Goal: Communication & Community: Share content

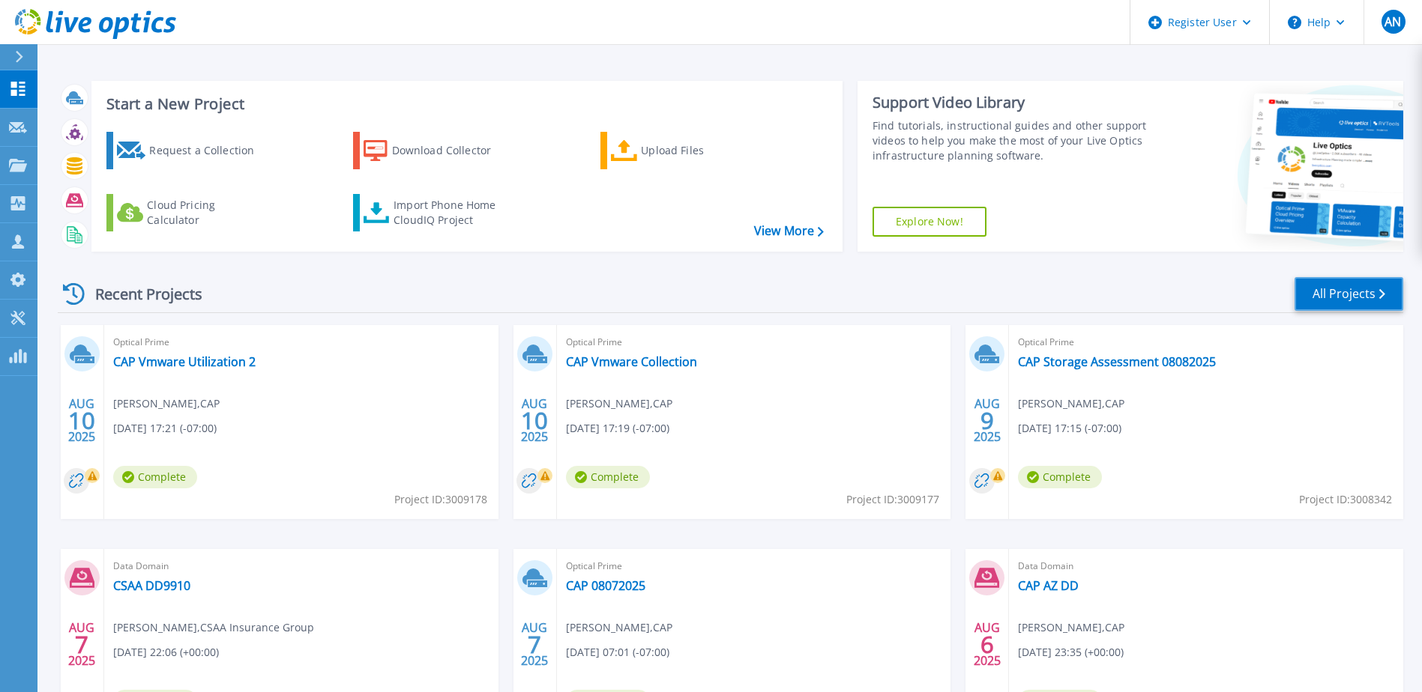
click at [1326, 298] on link "All Projects" at bounding box center [1348, 294] width 109 height 34
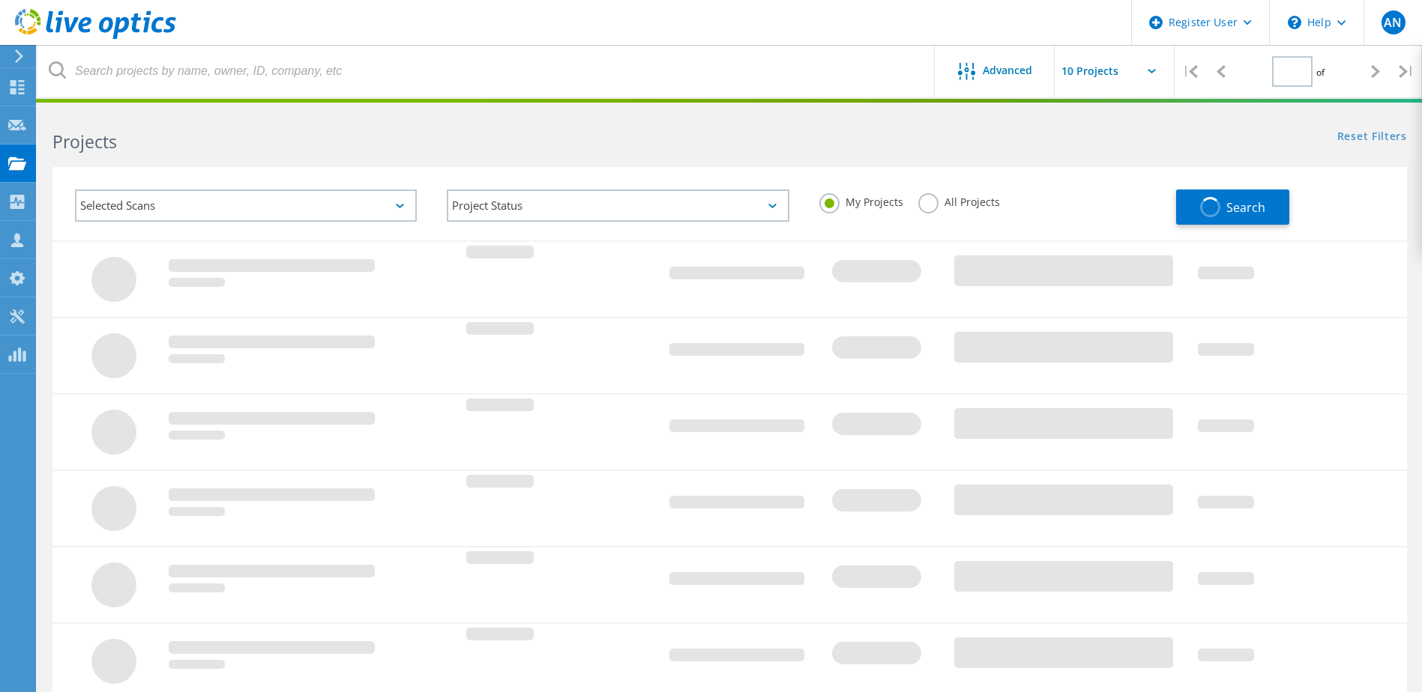
type input "1"
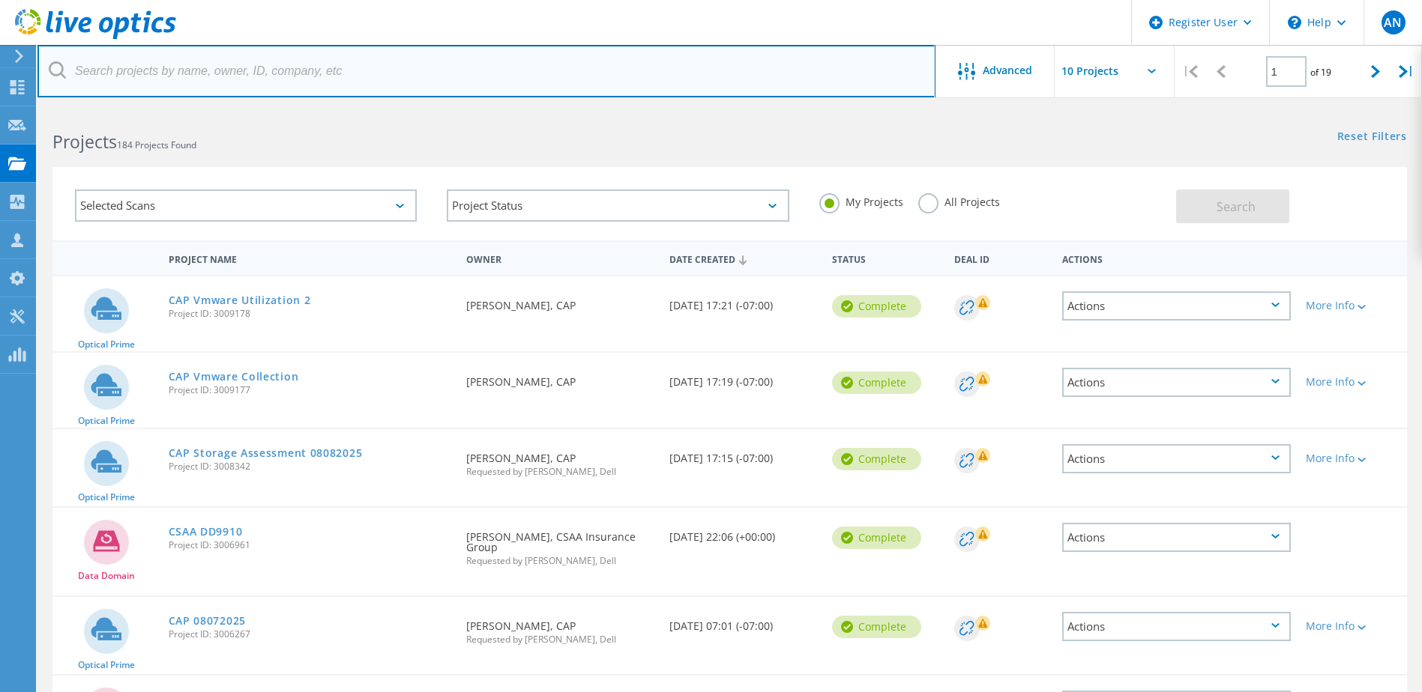
click at [327, 74] on input "text" at bounding box center [486, 71] width 898 height 52
type input "Petsmart"
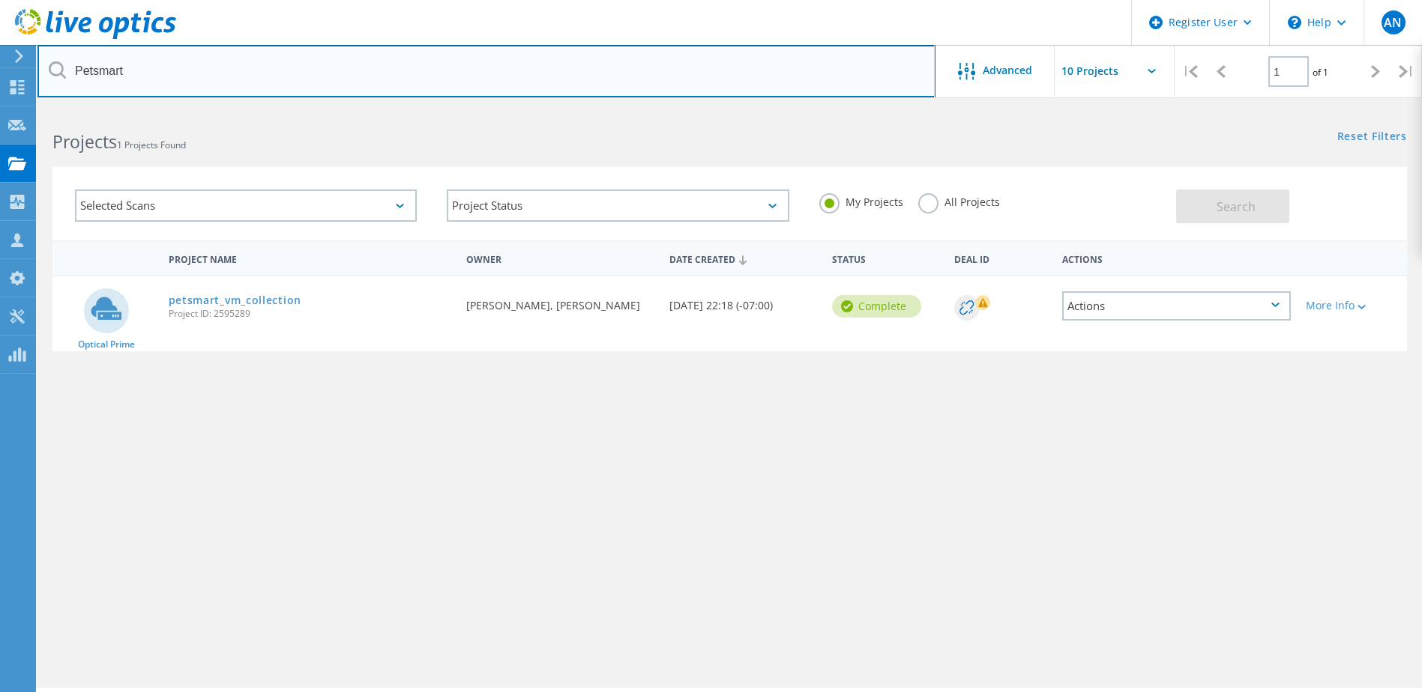
drag, startPoint x: 125, startPoint y: 71, endPoint x: 60, endPoint y: 70, distance: 65.2
click at [60, 70] on div "Petsmart" at bounding box center [485, 71] width 897 height 52
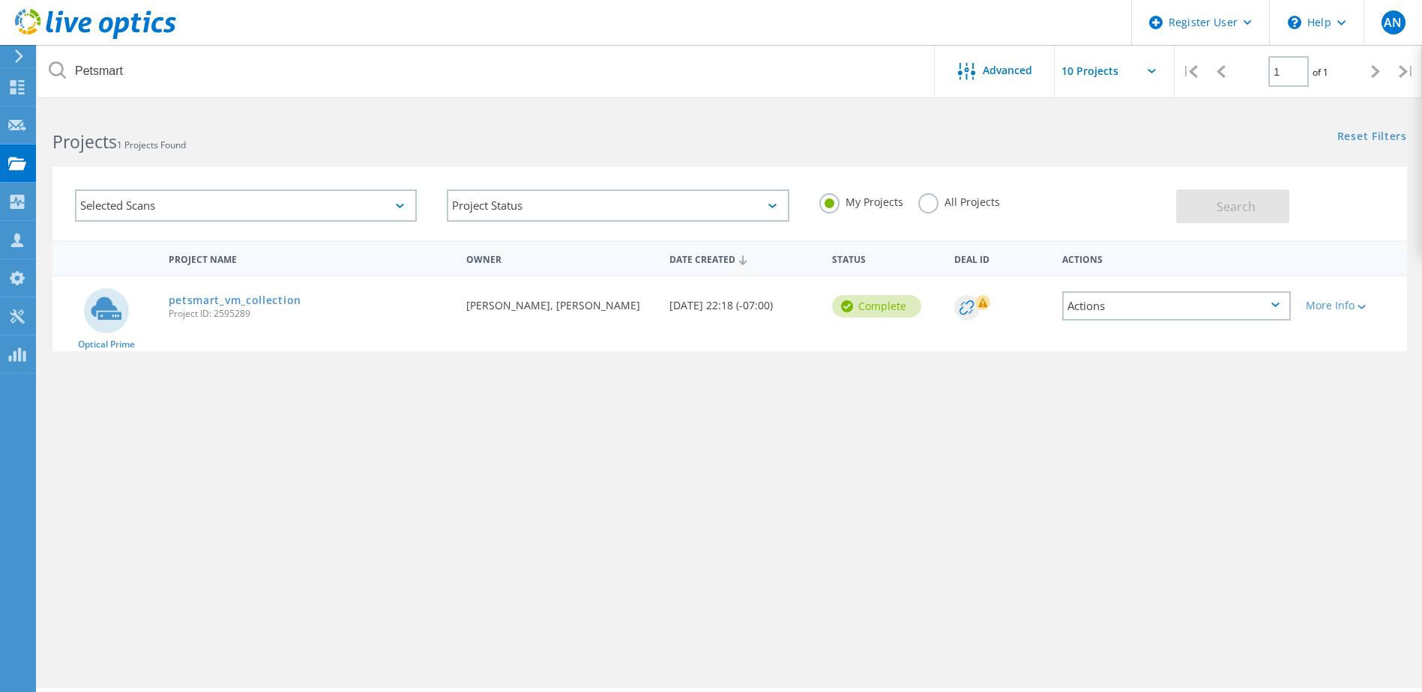
click at [929, 200] on label "All Projects" at bounding box center [959, 200] width 82 height 14
click at [0, 0] on input "All Projects" at bounding box center [0, 0] width 0 height 0
click at [1222, 202] on span "Search" at bounding box center [1235, 207] width 39 height 16
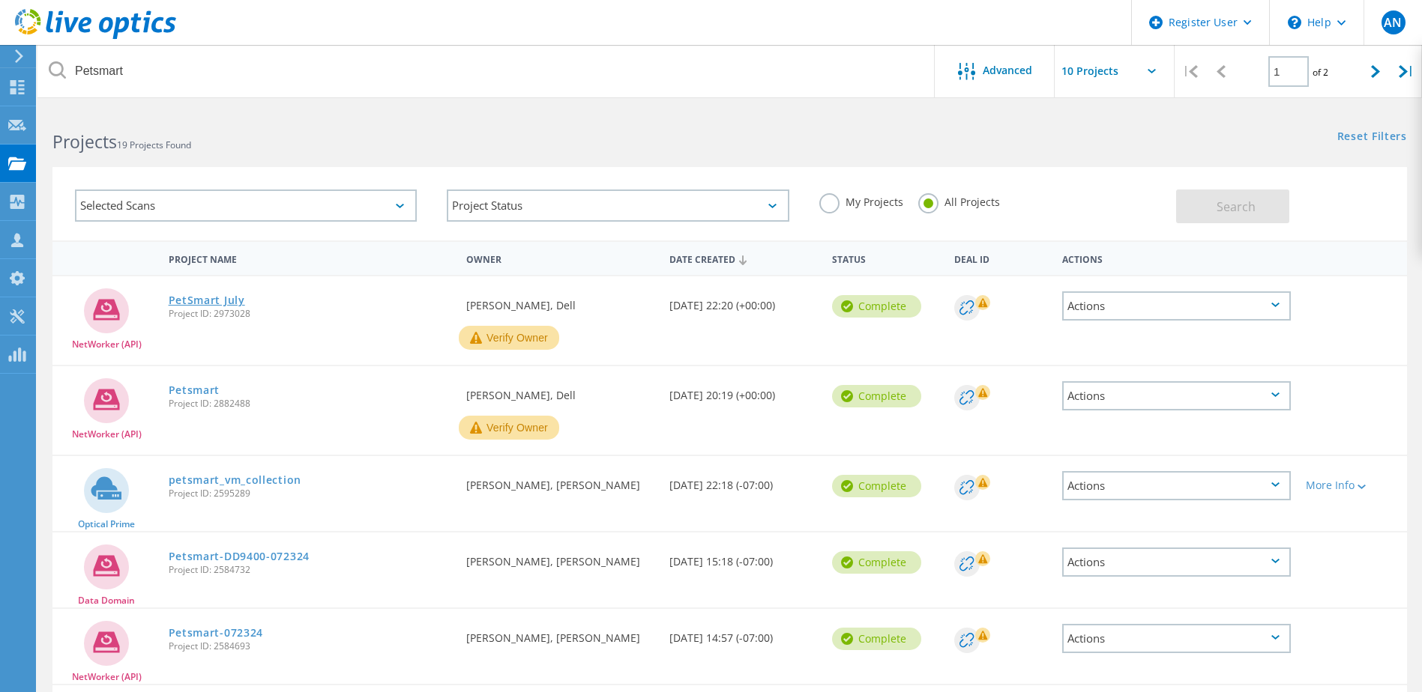
click at [219, 300] on link "PetSmart July" at bounding box center [207, 300] width 76 height 10
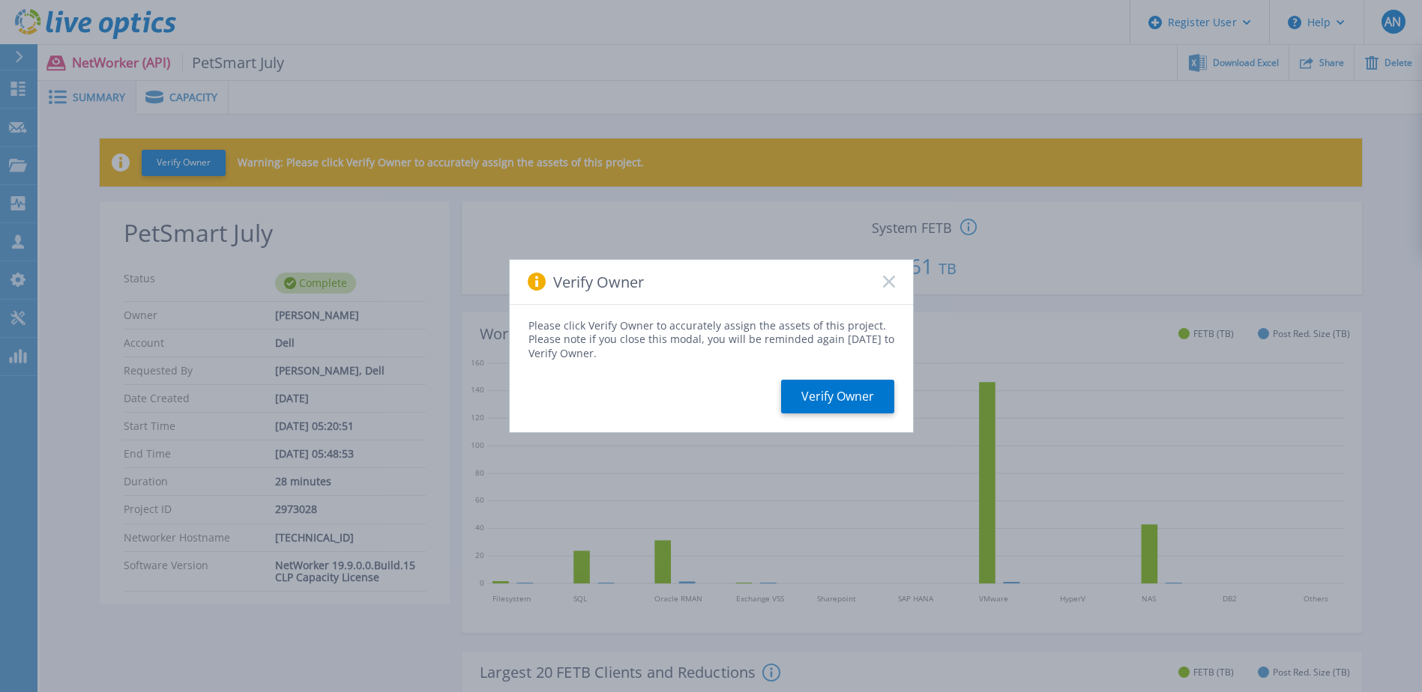
click at [893, 283] on icon at bounding box center [889, 282] width 12 height 12
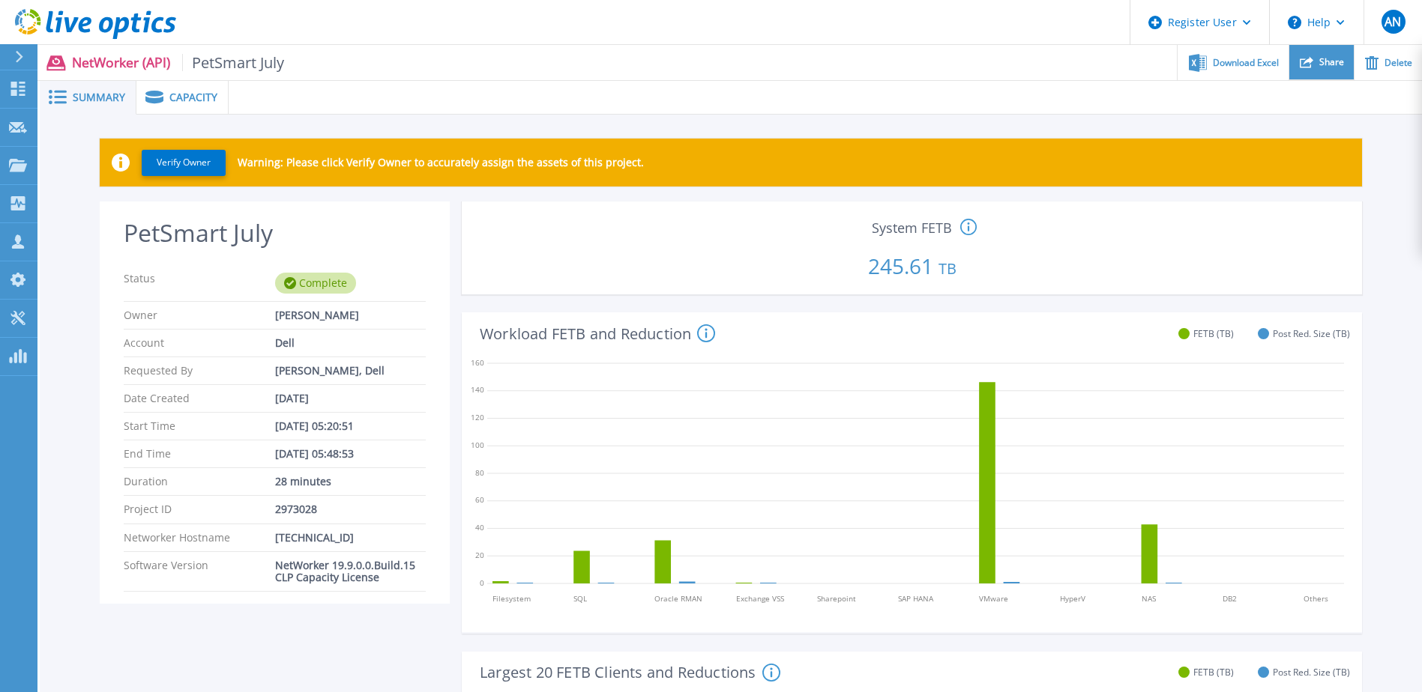
click at [1334, 61] on span "Share" at bounding box center [1331, 62] width 25 height 9
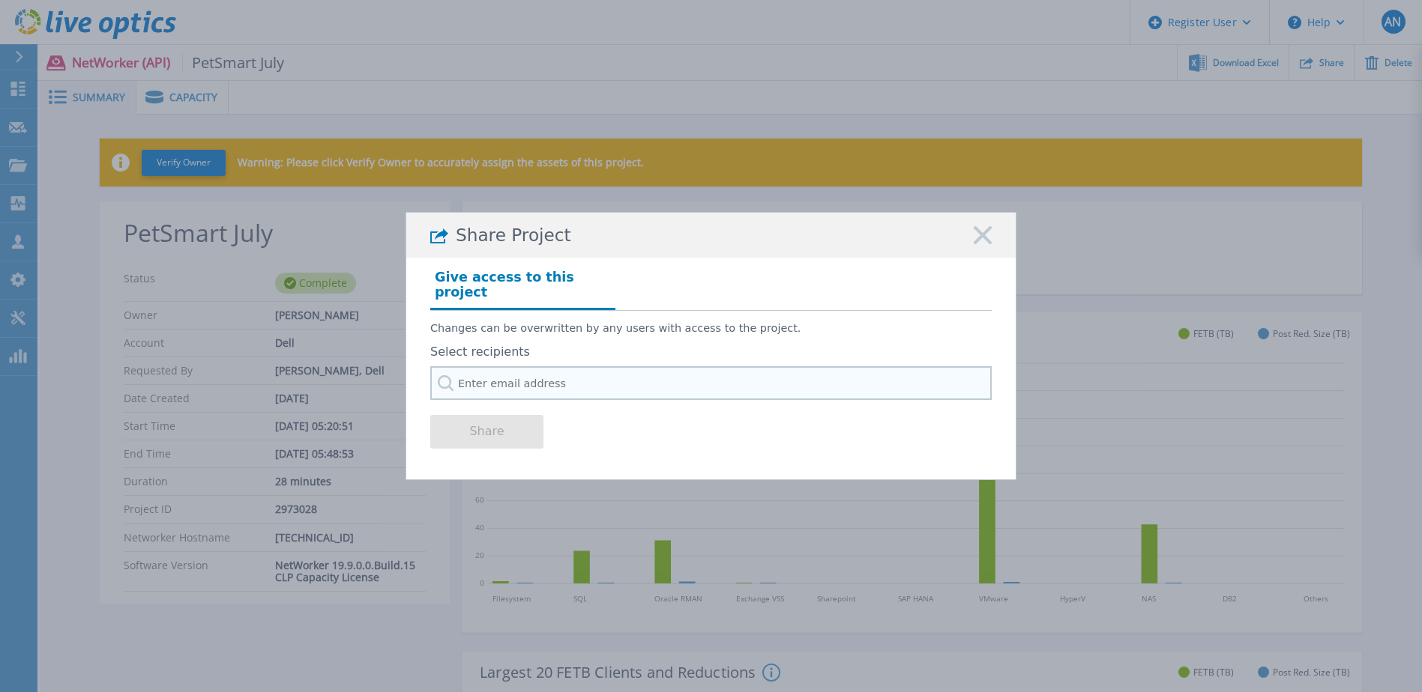
click at [540, 372] on input "text" at bounding box center [710, 383] width 561 height 34
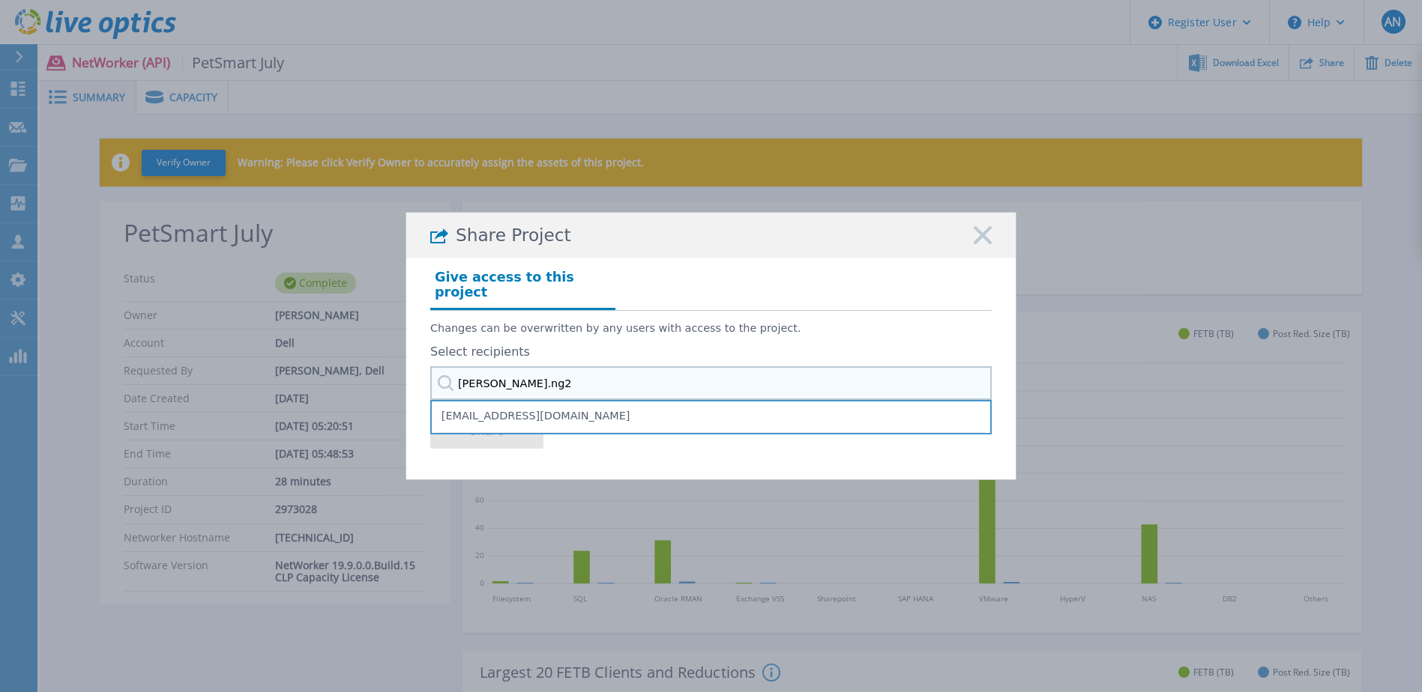
type input "andy.ng2@"
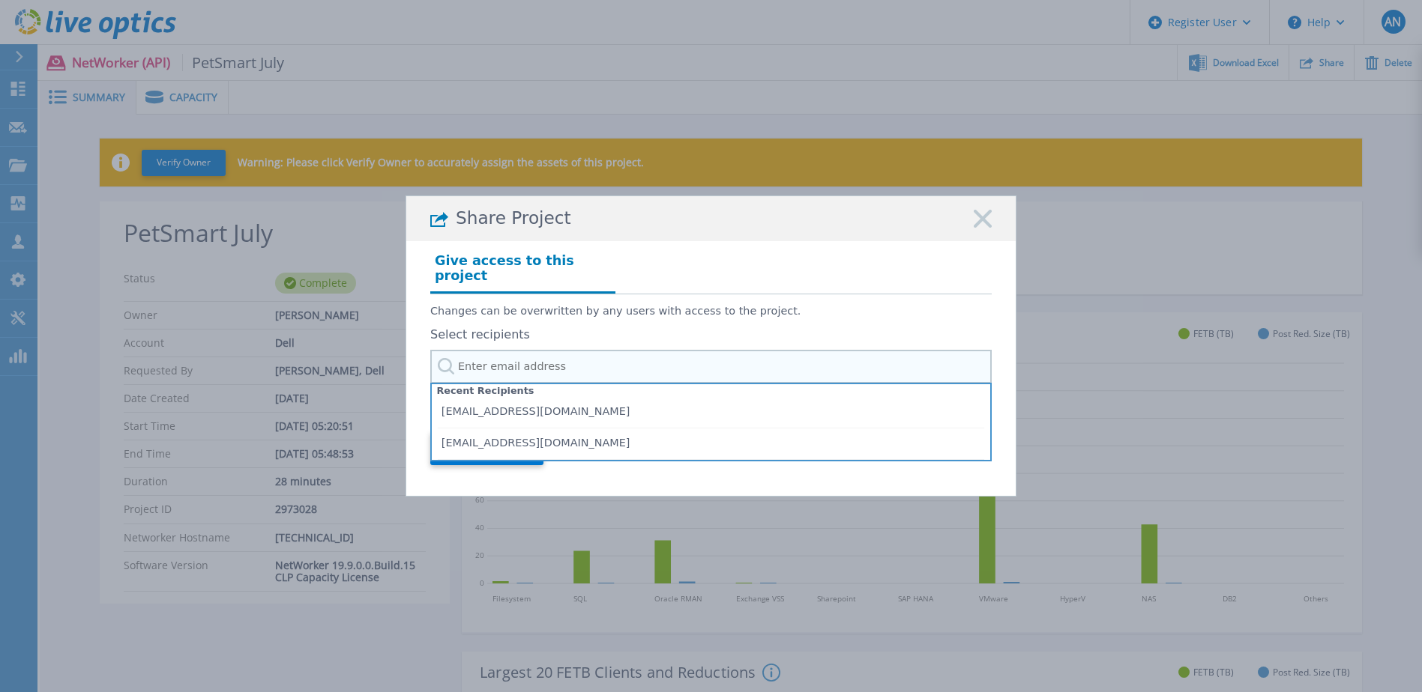
click at [543, 360] on input "text" at bounding box center [710, 367] width 561 height 34
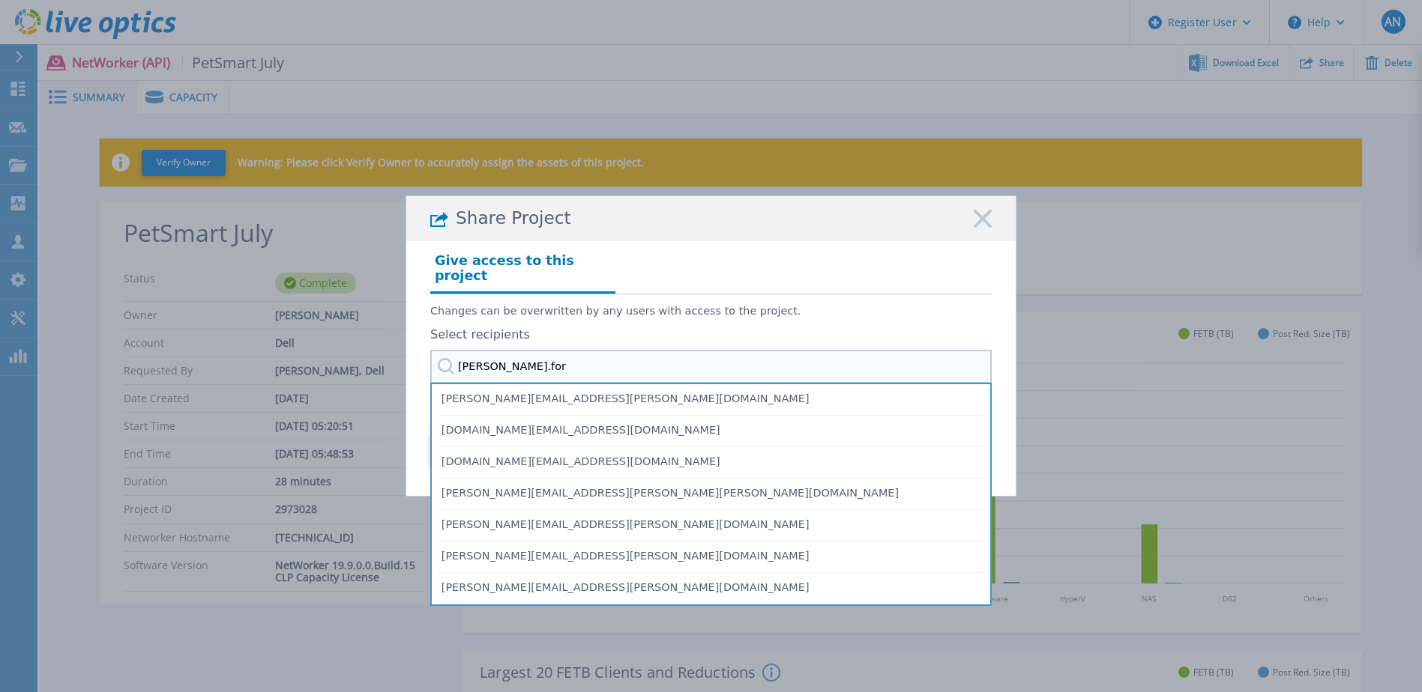
type input "michael.fort"
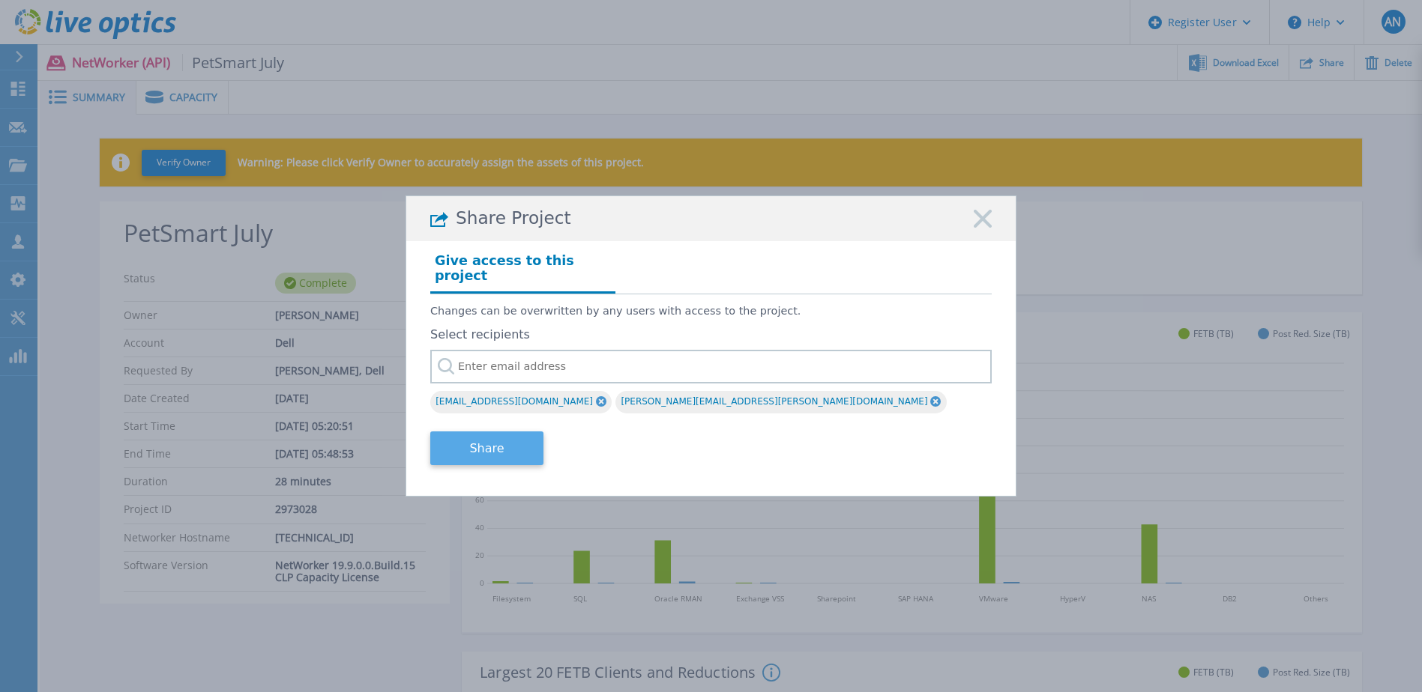
click at [493, 450] on button "Share" at bounding box center [486, 449] width 113 height 34
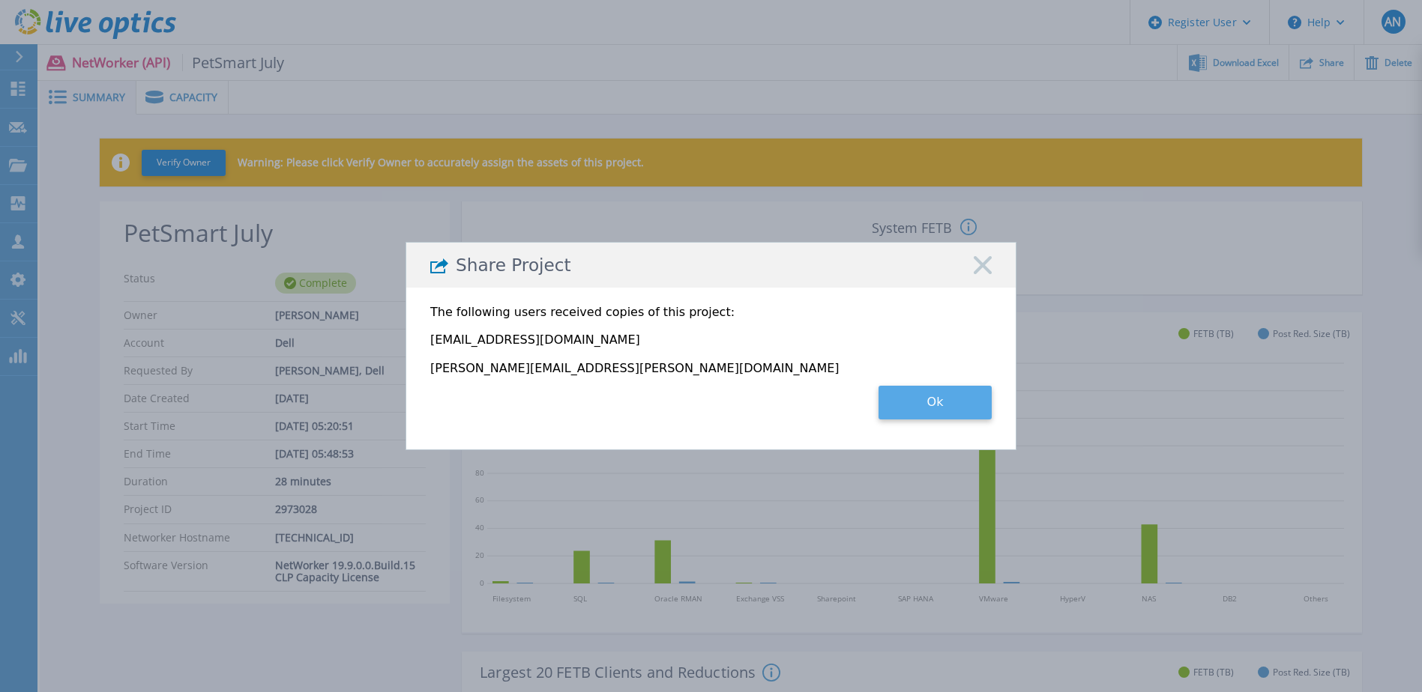
click at [985, 399] on button "Ok" at bounding box center [934, 403] width 113 height 34
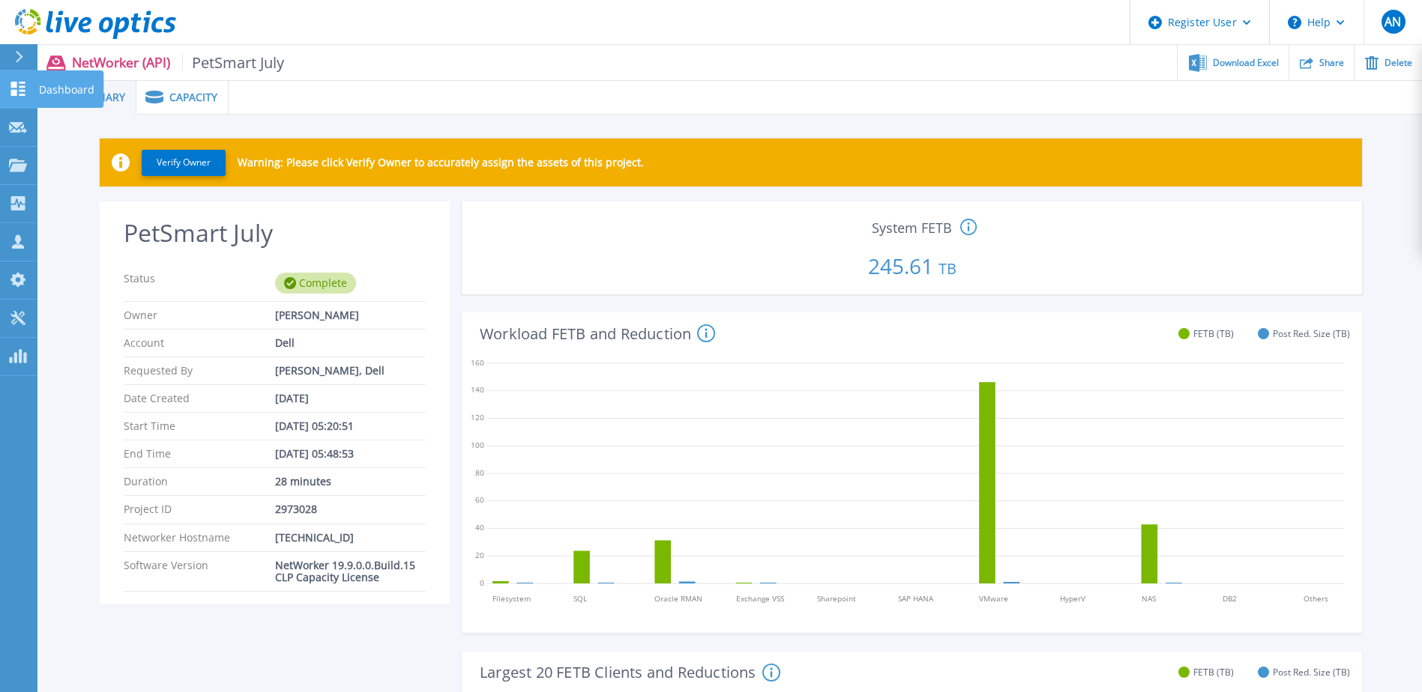
click at [49, 85] on p "Dashboard" at bounding box center [66, 89] width 55 height 39
click at [22, 56] on icon at bounding box center [19, 57] width 7 height 12
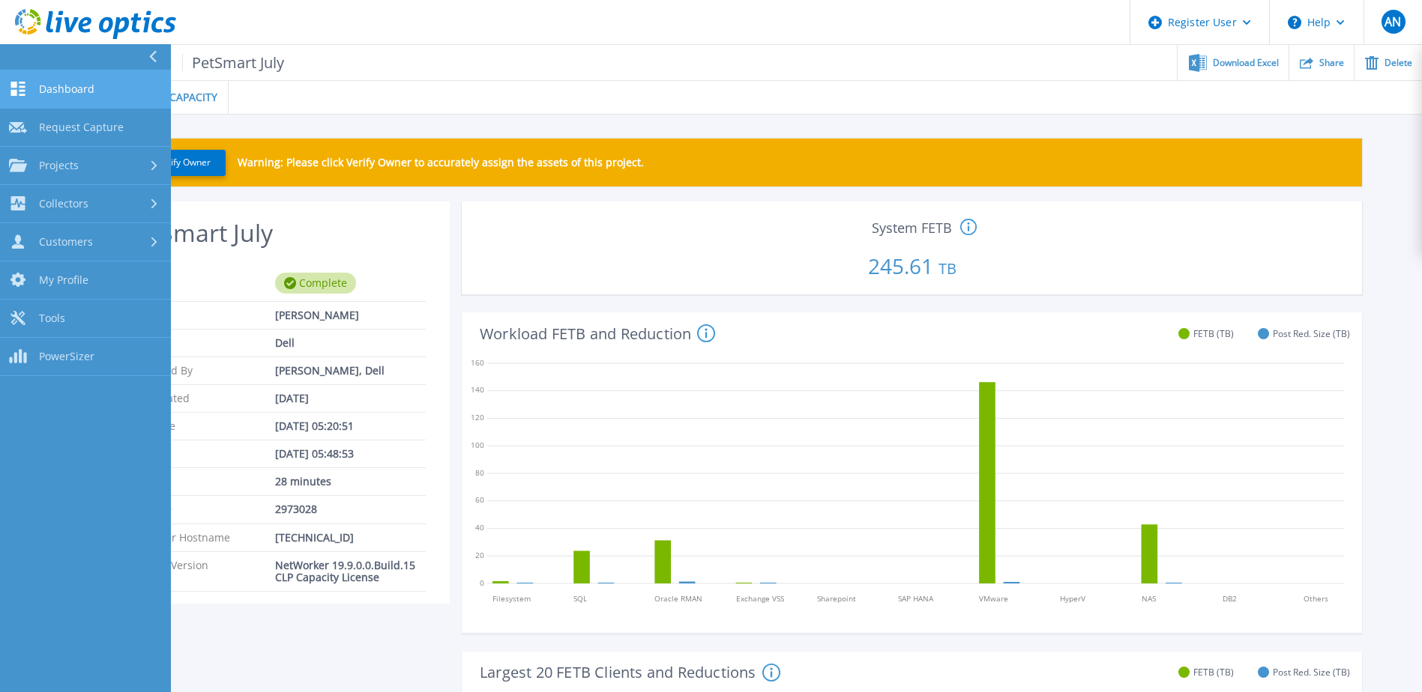
click at [71, 95] on span "Dashboard" at bounding box center [66, 88] width 55 height 13
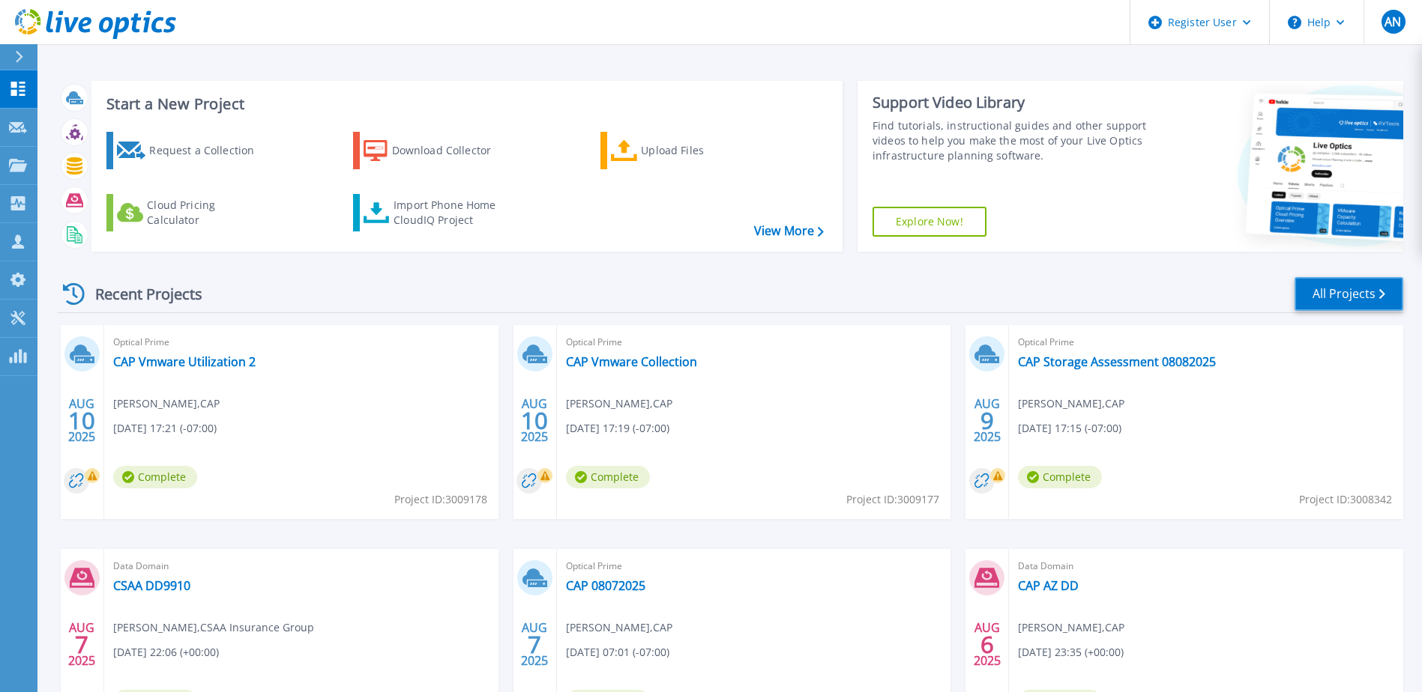
click at [1311, 294] on link "All Projects" at bounding box center [1348, 294] width 109 height 34
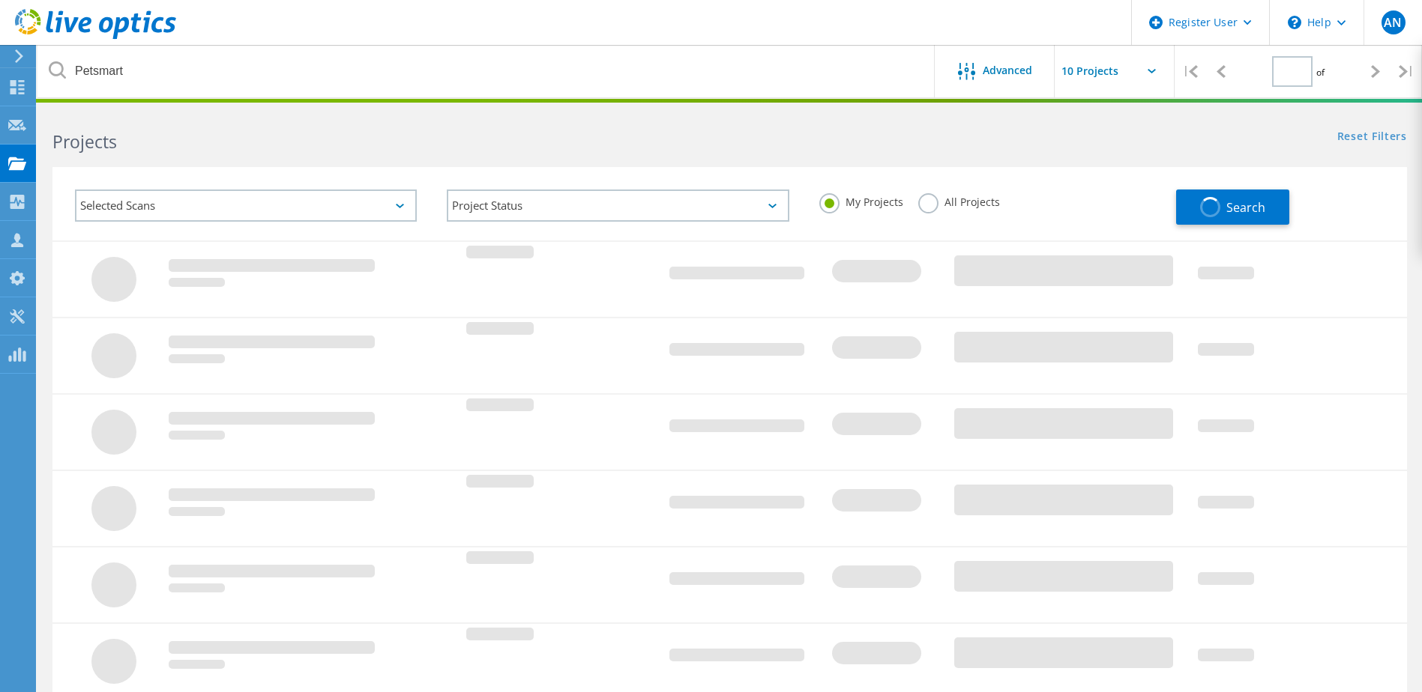
type input "1"
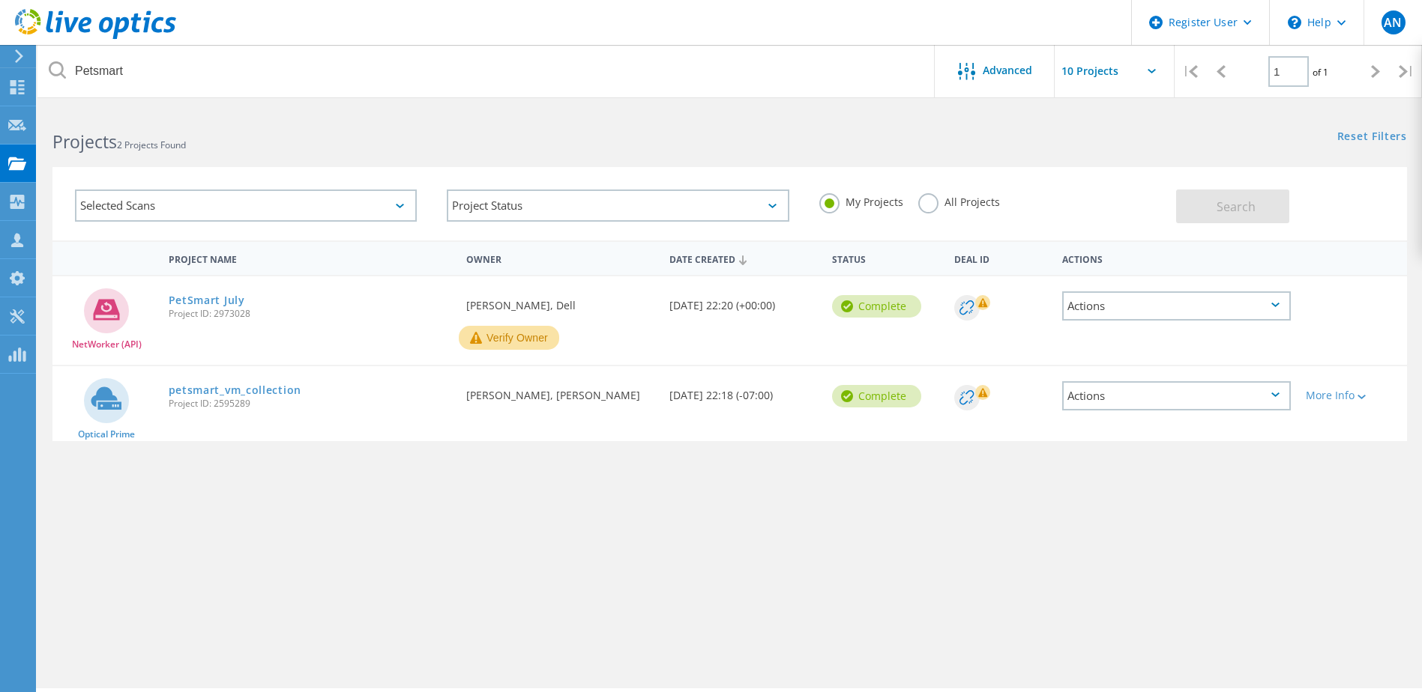
click at [925, 205] on label "All Projects" at bounding box center [959, 200] width 82 height 14
click at [0, 0] on input "All Projects" at bounding box center [0, 0] width 0 height 0
click at [1234, 211] on span "Search" at bounding box center [1235, 207] width 39 height 16
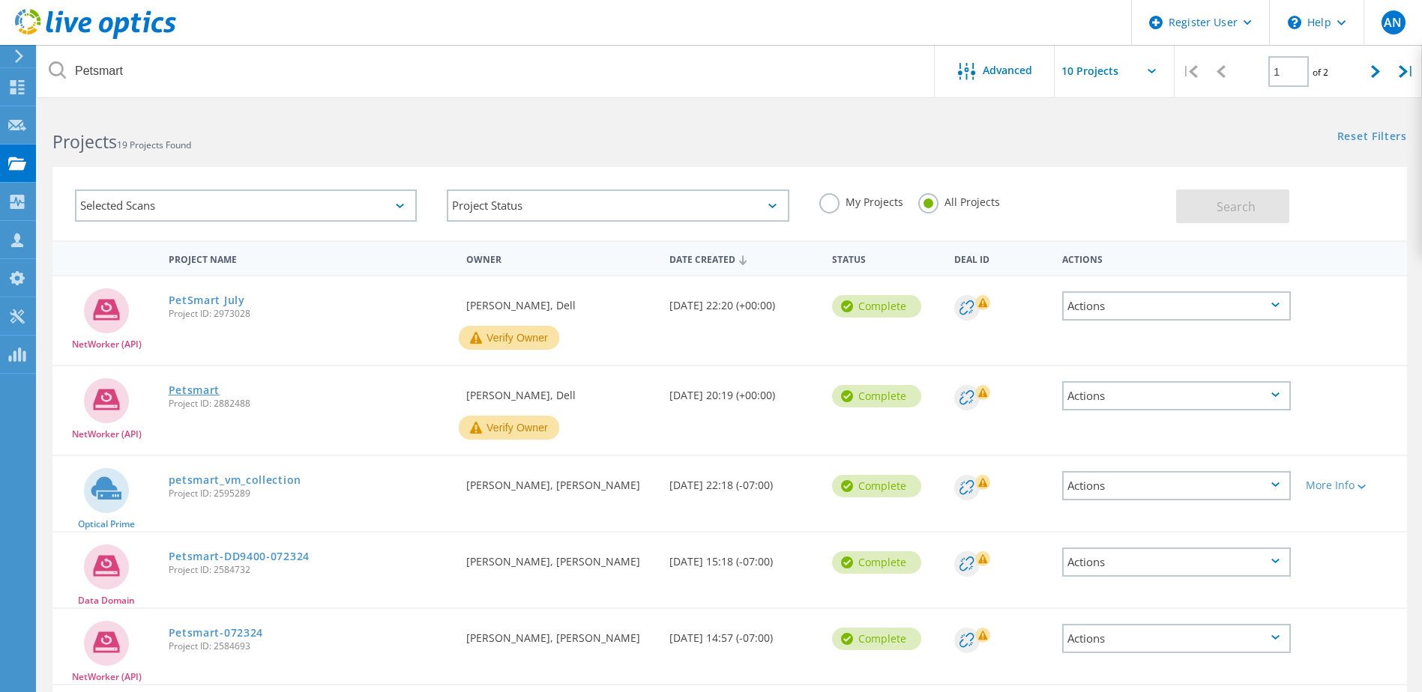
click at [208, 387] on link "Petsmart" at bounding box center [195, 390] width 52 height 10
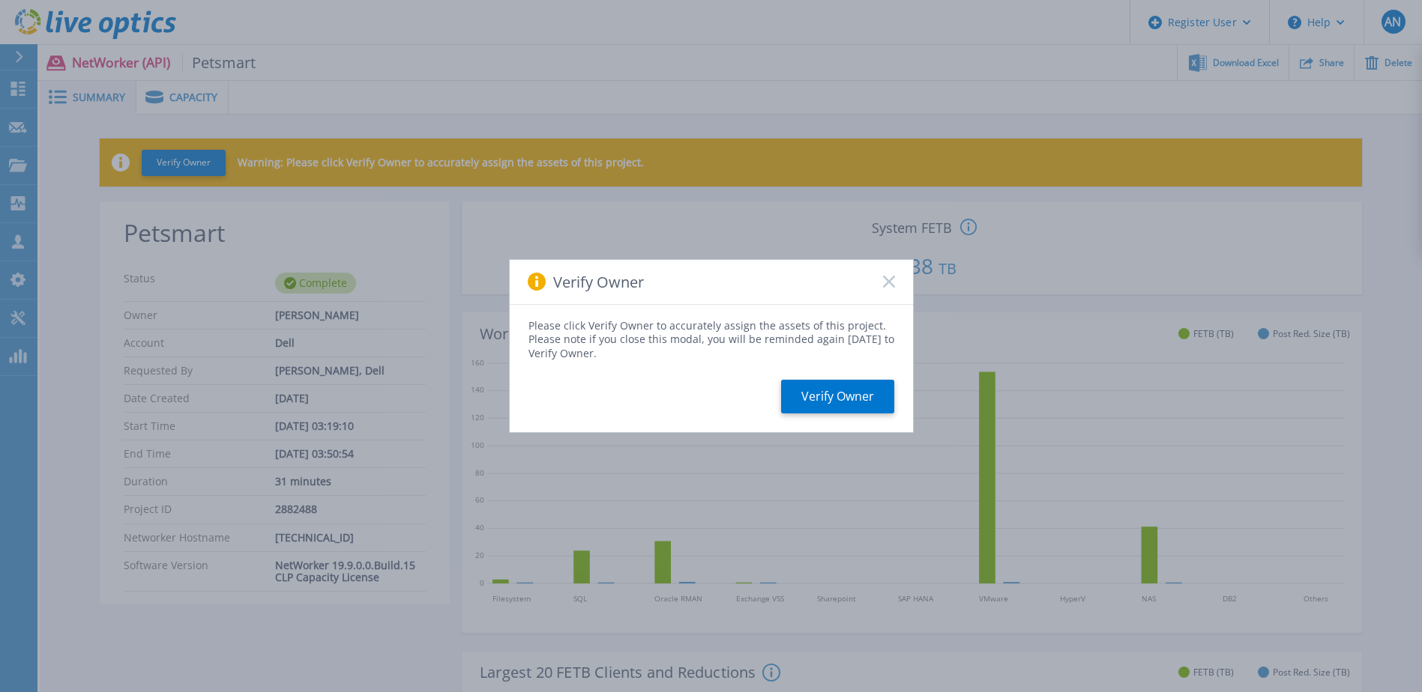
click at [883, 286] on icon at bounding box center [889, 282] width 12 height 12
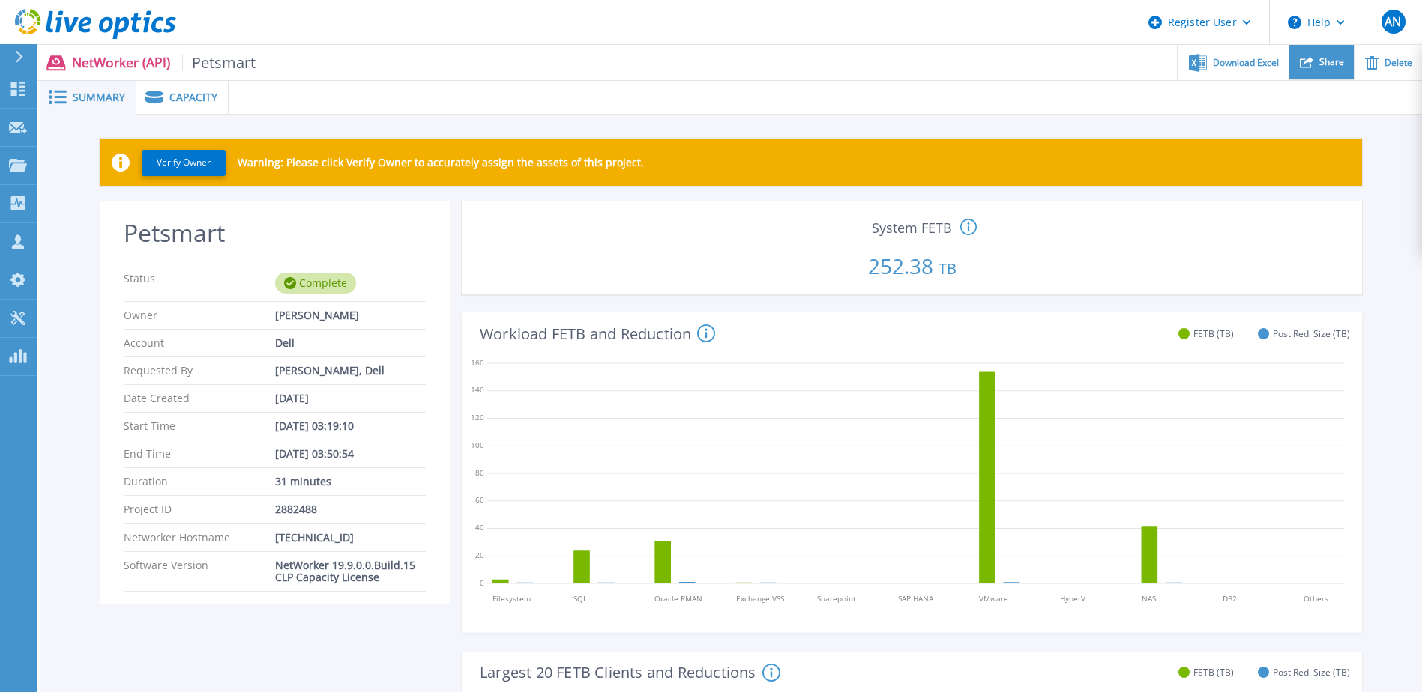
click at [1332, 67] on span "Share" at bounding box center [1331, 62] width 25 height 9
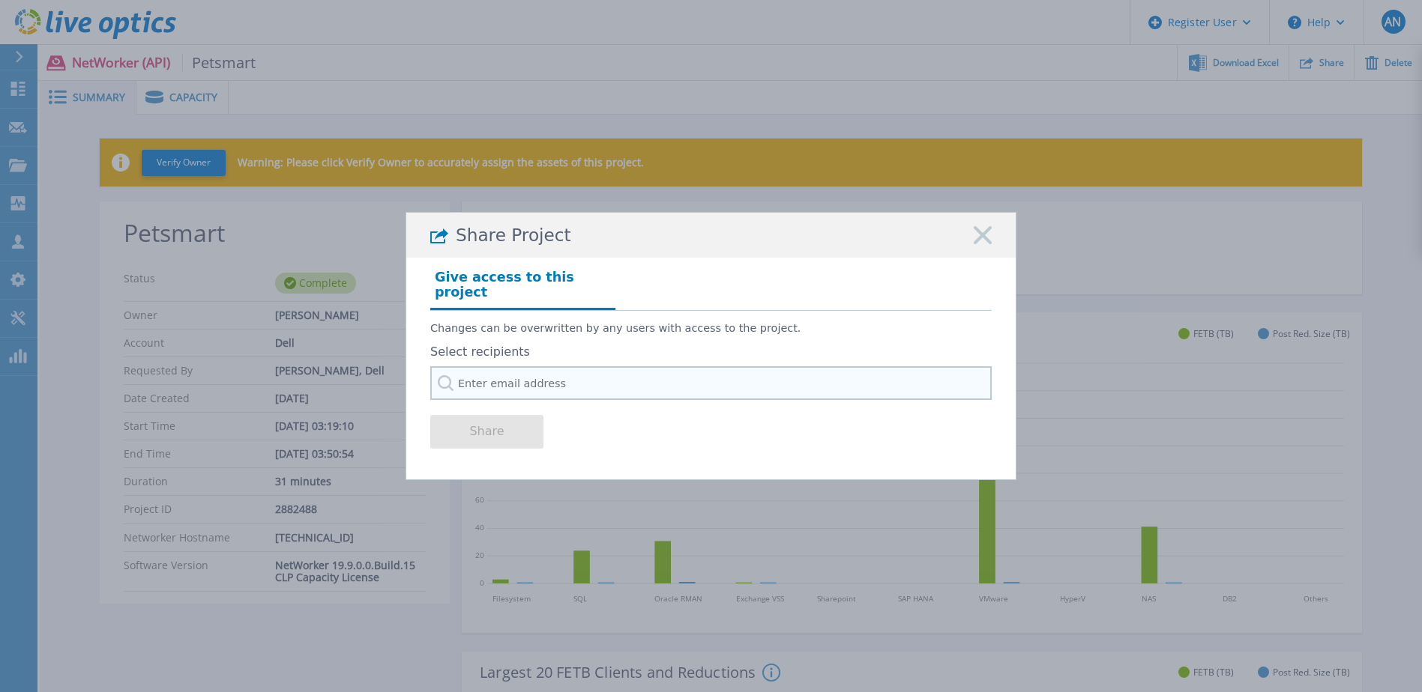
click at [584, 372] on input "text" at bounding box center [710, 383] width 561 height 34
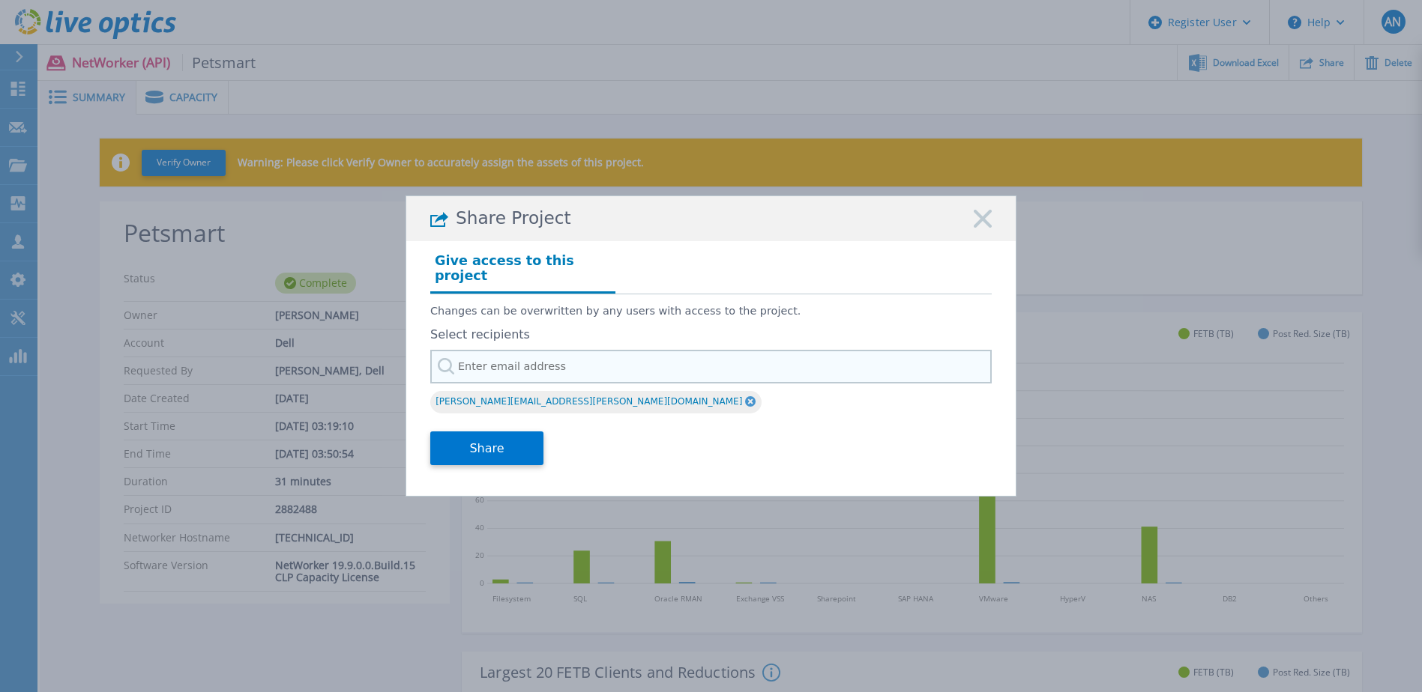
click at [562, 358] on input "text" at bounding box center [710, 367] width 561 height 34
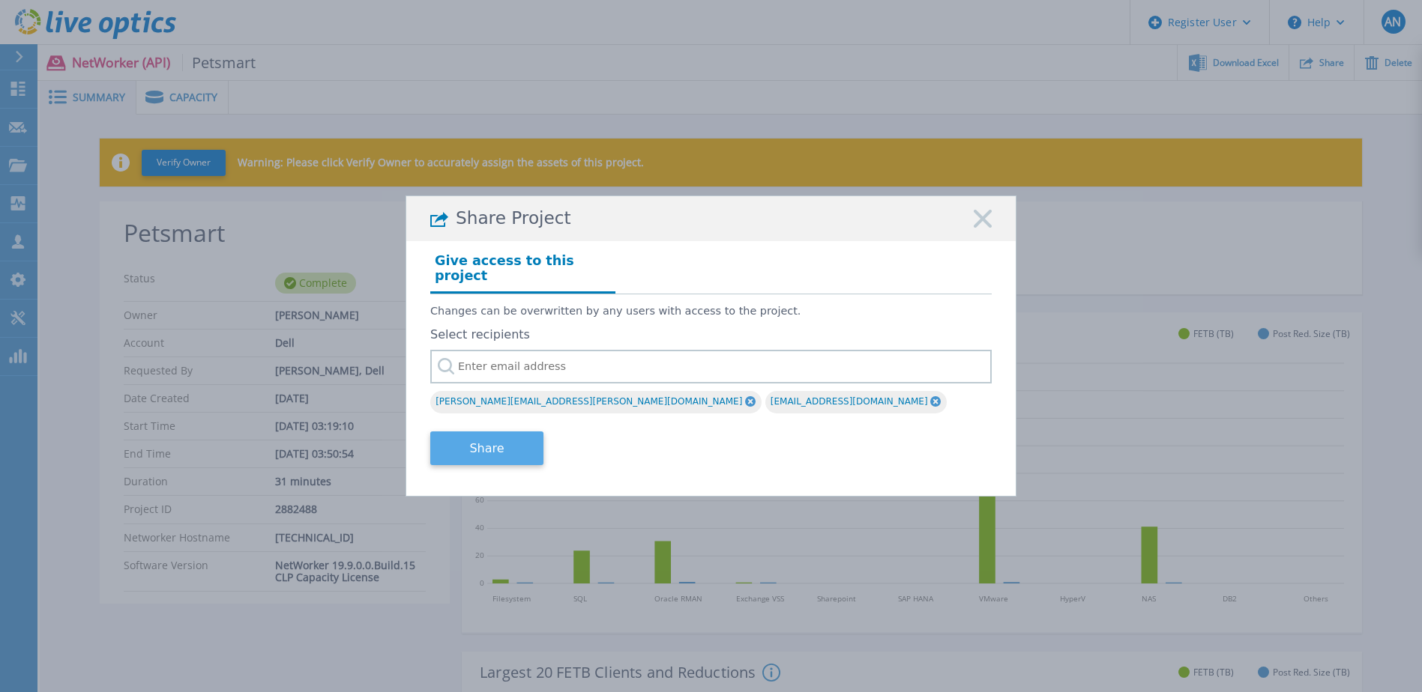
click at [495, 440] on button "Share" at bounding box center [486, 449] width 113 height 34
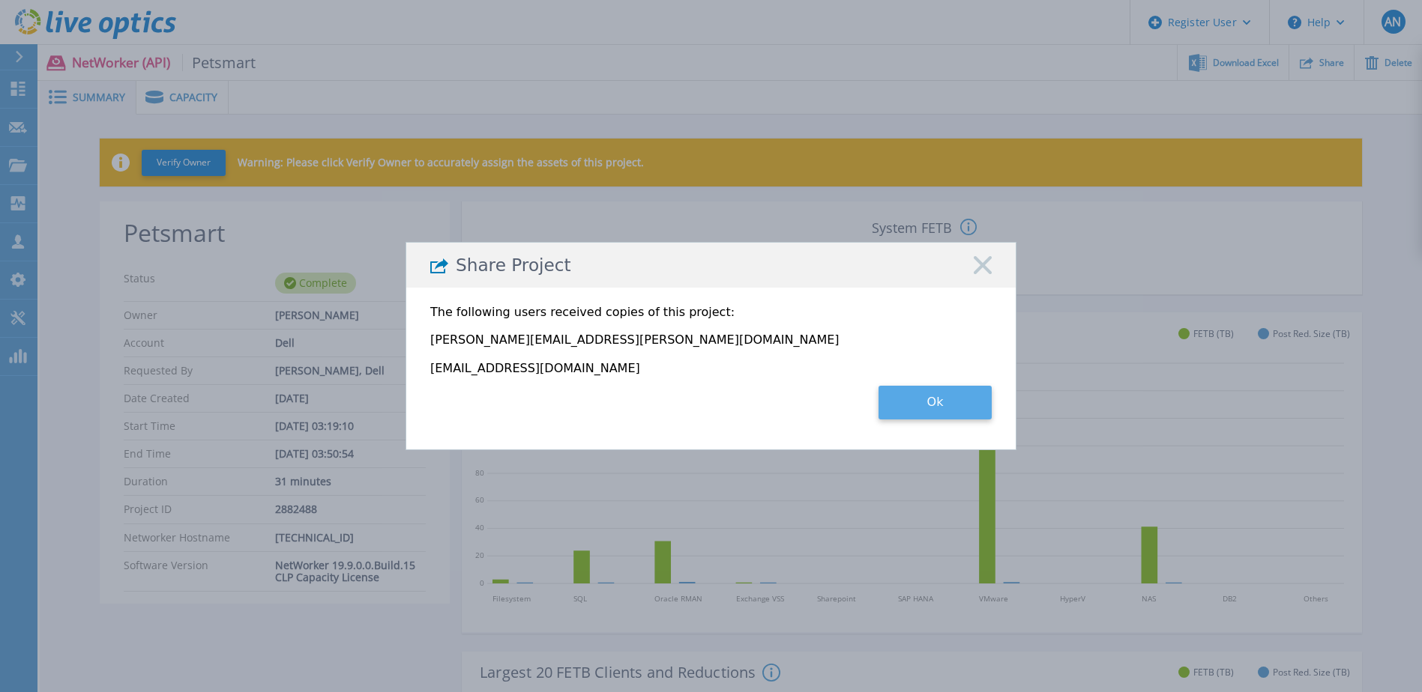
click at [918, 398] on button "Ok" at bounding box center [934, 403] width 113 height 34
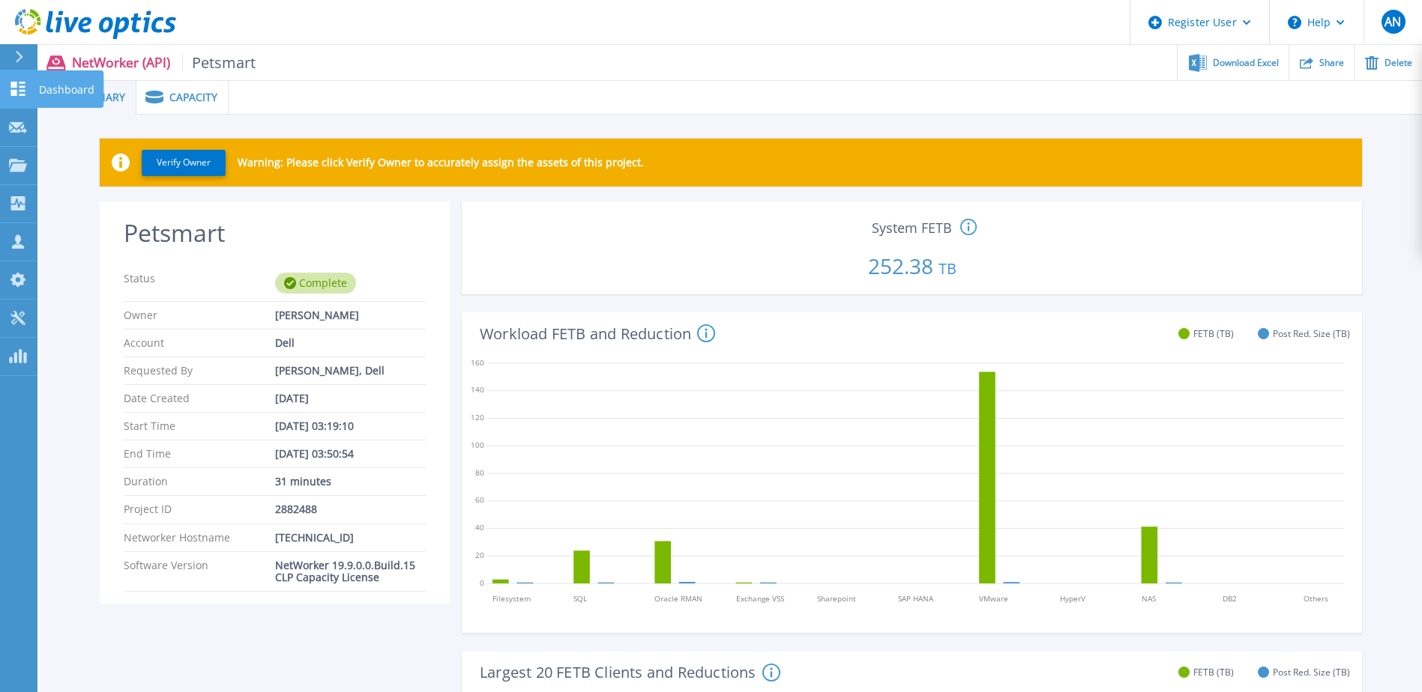
click at [55, 91] on p "Dashboard" at bounding box center [66, 89] width 55 height 39
